Goal: Find specific page/section: Find specific page/section

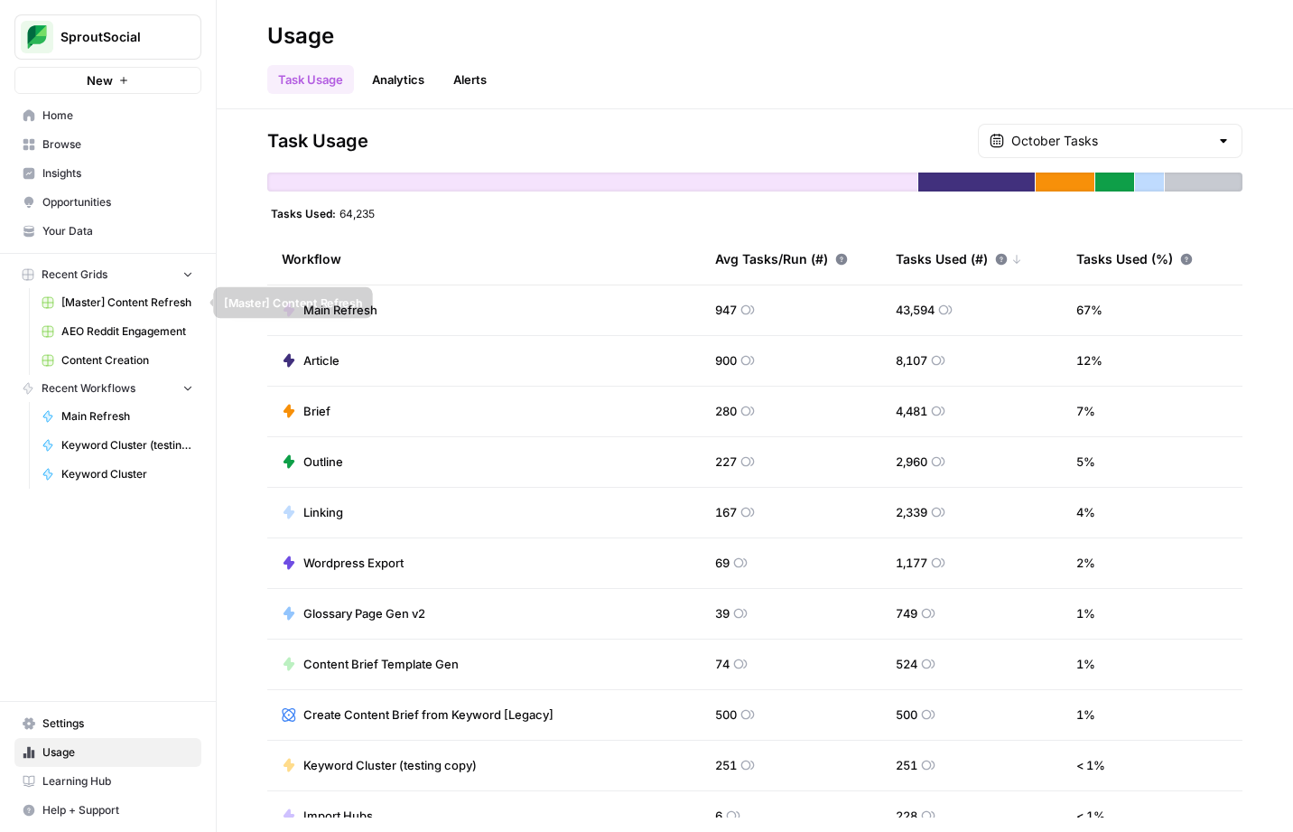
click at [126, 299] on span "[Master] Content Refresh" at bounding box center [127, 302] width 132 height 16
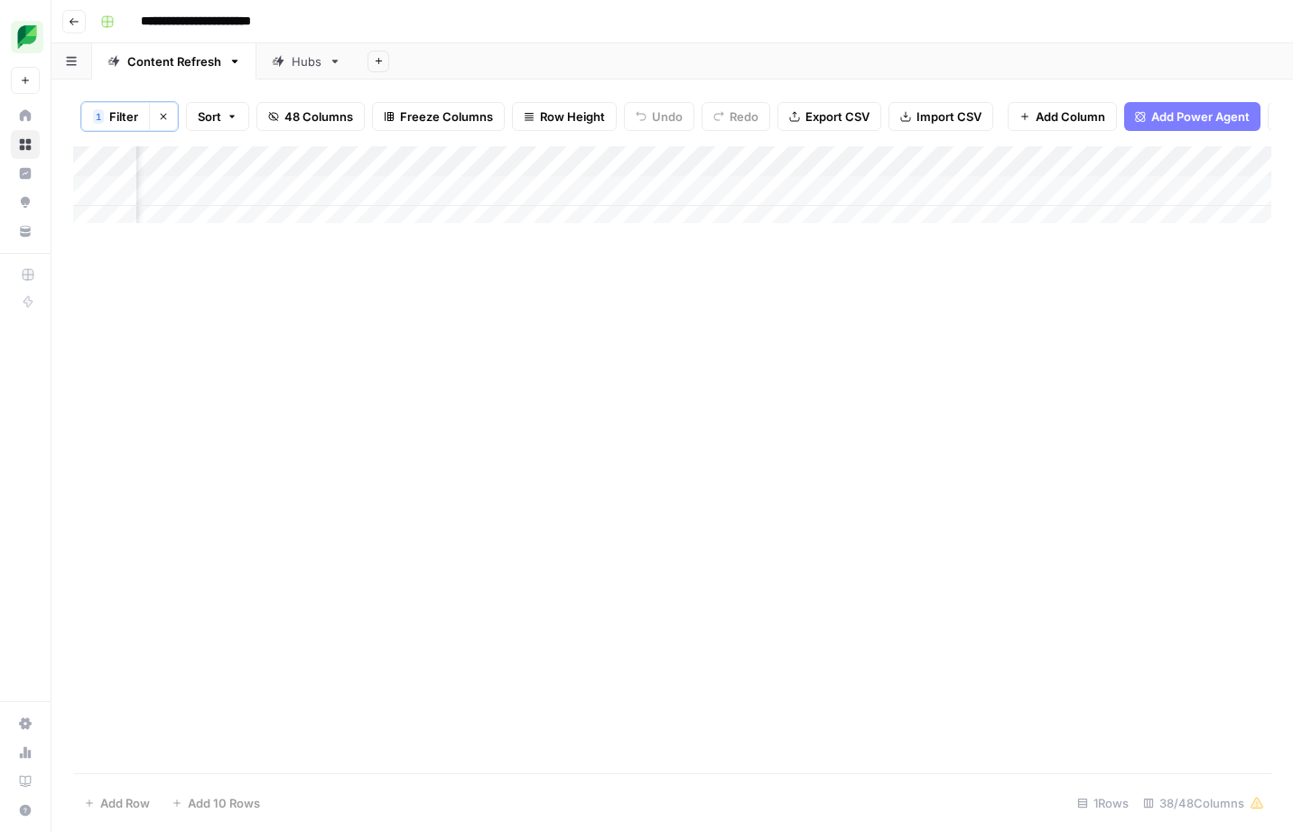
scroll to position [0, 962]
click at [909, 175] on div "Add Column" at bounding box center [672, 191] width 1199 height 90
click at [875, 362] on div "Filter" at bounding box center [885, 368] width 185 height 18
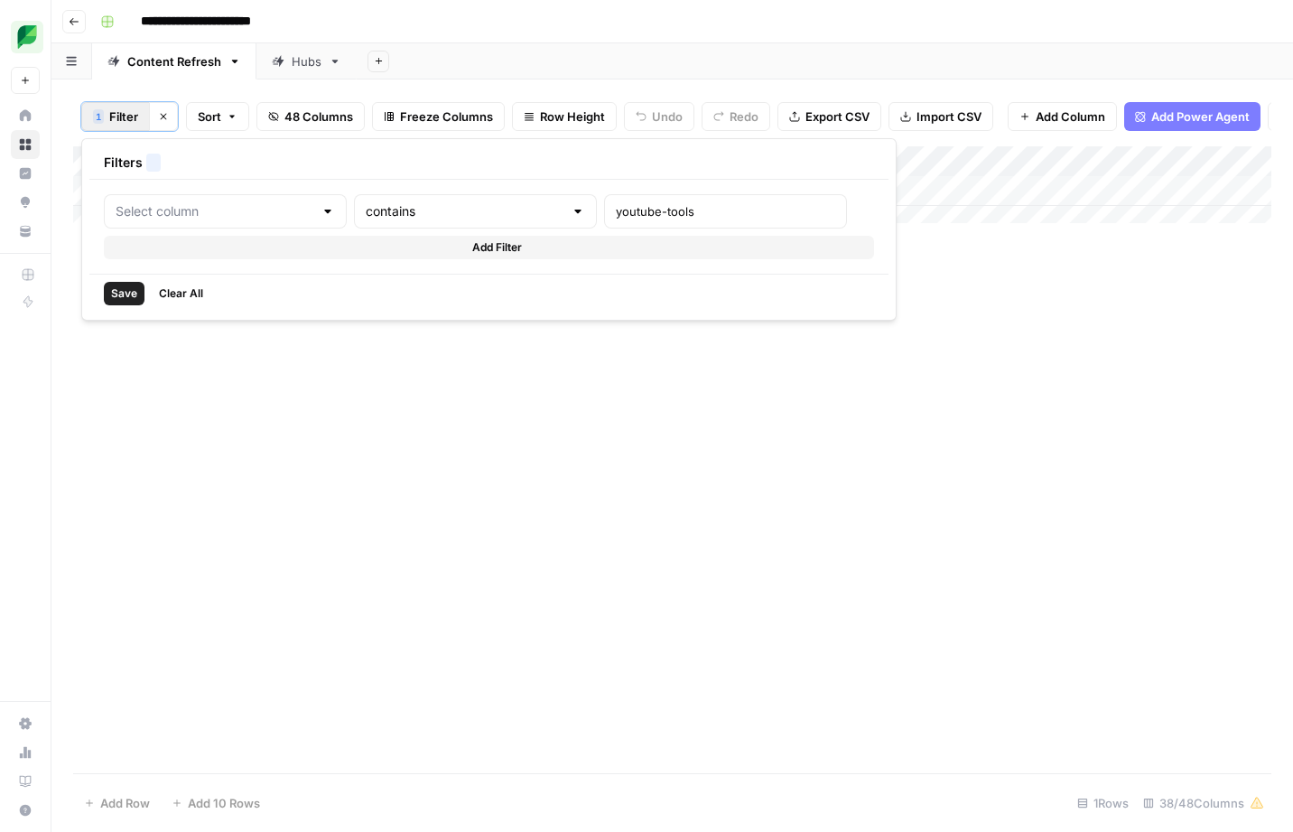
type input "Slug"
click at [674, 201] on div "youtube-tools" at bounding box center [775, 211] width 263 height 34
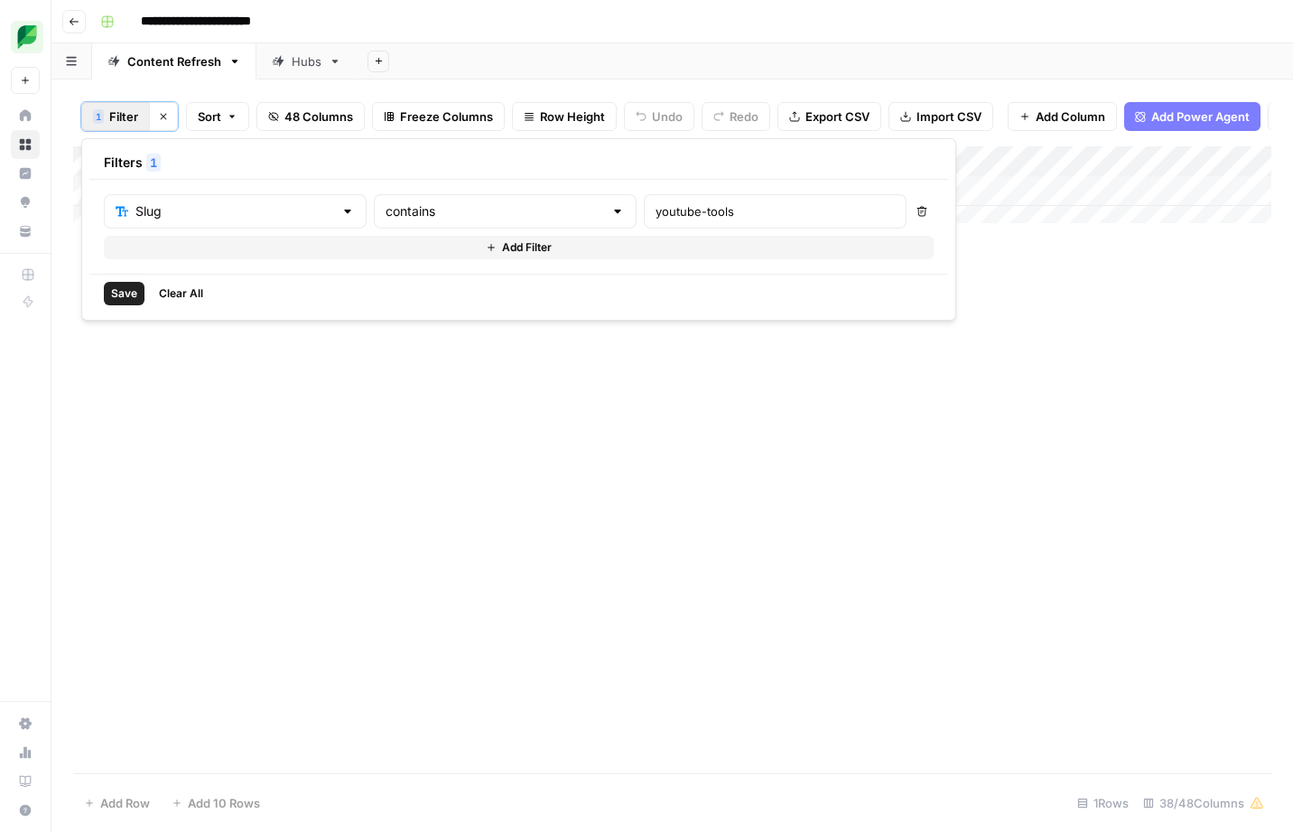
drag, startPoint x: 669, startPoint y: 209, endPoint x: 566, endPoint y: 214, distance: 103.1
click at [656, 214] on input "youtube-tools" at bounding box center [775, 211] width 239 height 18
click at [416, 401] on div "Add Column" at bounding box center [672, 459] width 1199 height 627
